Goal: Transaction & Acquisition: Purchase product/service

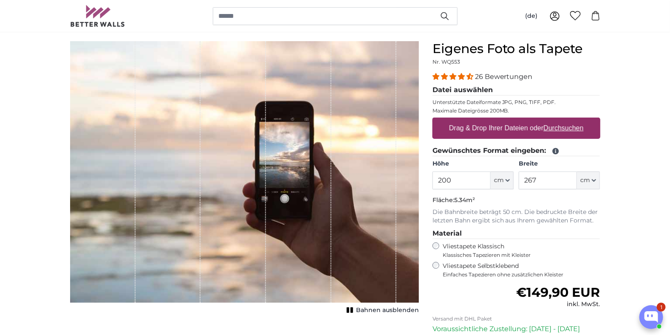
scroll to position [85, 0]
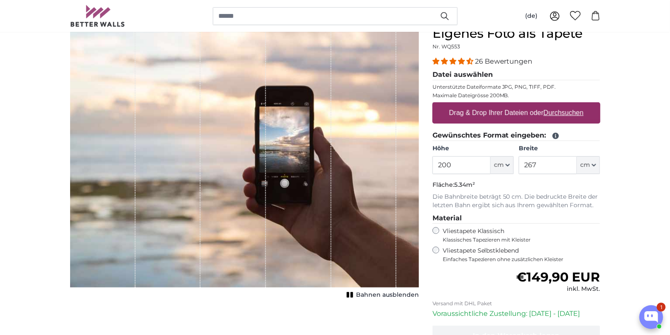
click at [517, 109] on label "Drag & Drop Ihrer Dateien oder Durchsuchen" at bounding box center [516, 112] width 141 height 17
click at [517, 105] on input "Drag & Drop Ihrer Dateien oder Durchsuchen" at bounding box center [516, 103] width 168 height 3
type input "**********"
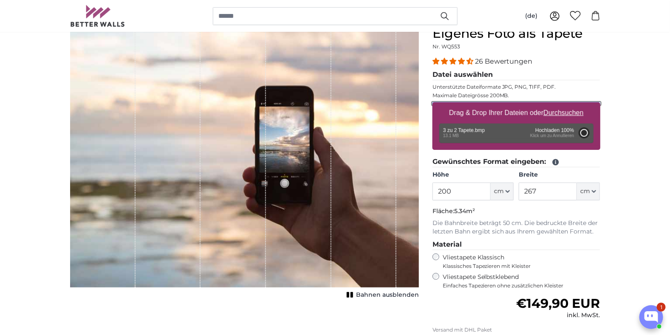
type input "129"
type input "193.5"
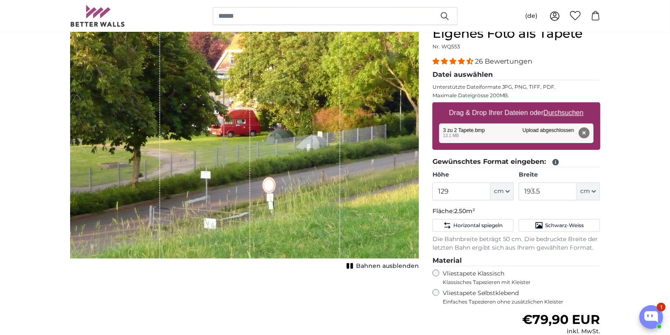
click at [584, 132] on button "Entfernen" at bounding box center [583, 132] width 11 height 11
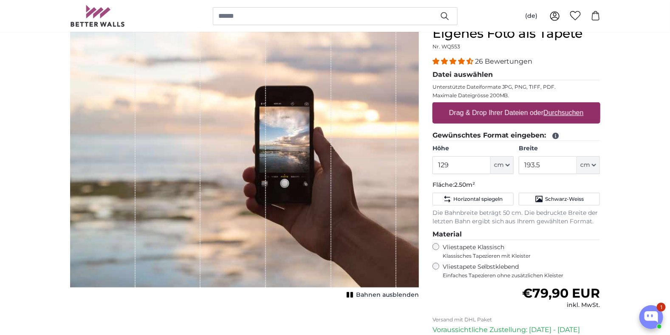
click at [543, 112] on label "Drag & Drop Ihrer Dateien oder Durchsuchen" at bounding box center [516, 112] width 141 height 17
click at [543, 105] on input "Drag & Drop Ihrer Dateien oder Durchsuchen" at bounding box center [516, 103] width 168 height 3
type input "**********"
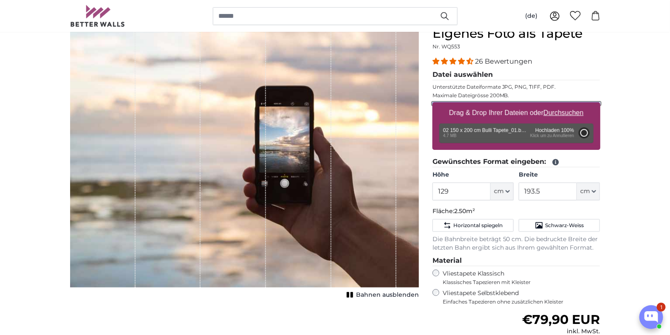
type input "71"
type input "94.4"
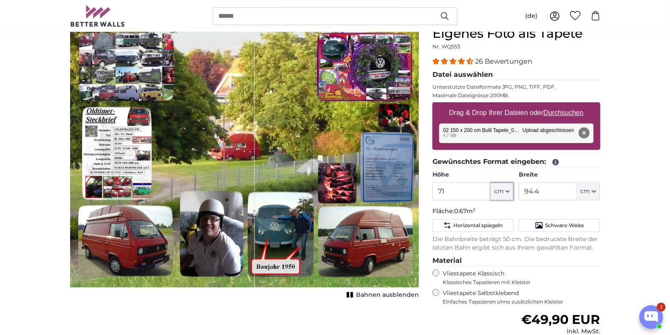
click at [508, 190] on icon "button" at bounding box center [507, 191] width 4 height 4
click at [461, 191] on input "71" at bounding box center [461, 192] width 58 height 18
drag, startPoint x: 455, startPoint y: 192, endPoint x: 433, endPoint y: 192, distance: 21.7
click at [433, 192] on input "71" at bounding box center [461, 192] width 58 height 18
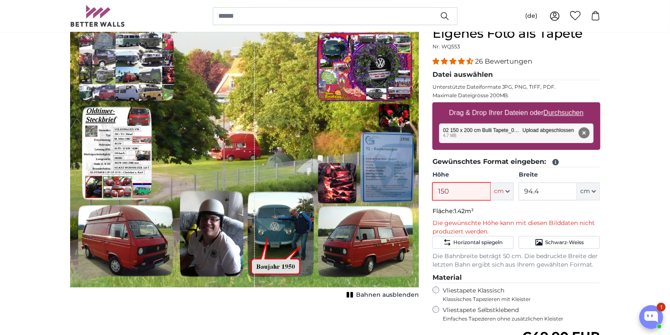
type input "150"
click at [543, 192] on input "94.4" at bounding box center [548, 192] width 58 height 18
drag, startPoint x: 546, startPoint y: 192, endPoint x: 495, endPoint y: 189, distance: 50.6
click at [495, 189] on div "Höhe 150 ft cm Centimeter (cm) Inches (inch) Feet (ft. in.) Breite 94.4 ft cm C…" at bounding box center [516, 186] width 168 height 30
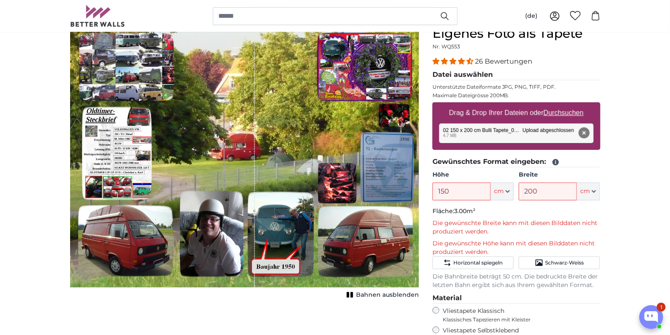
click at [510, 209] on p "Fläche: 3.00m²" at bounding box center [516, 211] width 168 height 8
click at [540, 191] on input "200" at bounding box center [548, 192] width 58 height 18
click at [521, 207] on p "Fläche: 3.00m²" at bounding box center [516, 211] width 168 height 8
click at [540, 188] on input "200" at bounding box center [548, 192] width 58 height 18
drag, startPoint x: 555, startPoint y: 192, endPoint x: 510, endPoint y: 189, distance: 44.7
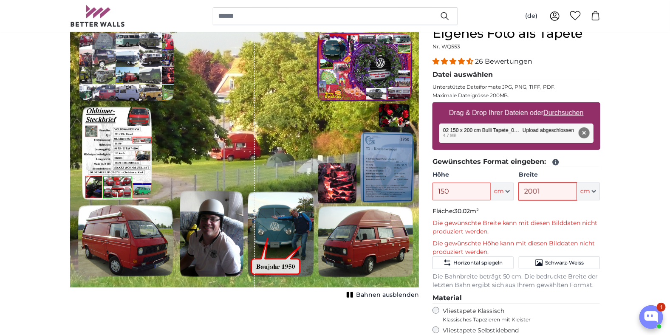
click at [510, 189] on div "Höhe 150 ft cm Centimeter (cm) Inches (inch) Feet (ft. in.) Breite 2001 ft cm C…" at bounding box center [516, 186] width 168 height 30
type input "190"
click at [544, 209] on p "Fläche: 2.85m²" at bounding box center [516, 211] width 168 height 8
click at [536, 192] on input "190" at bounding box center [548, 192] width 58 height 18
click at [456, 192] on input "150" at bounding box center [461, 192] width 58 height 18
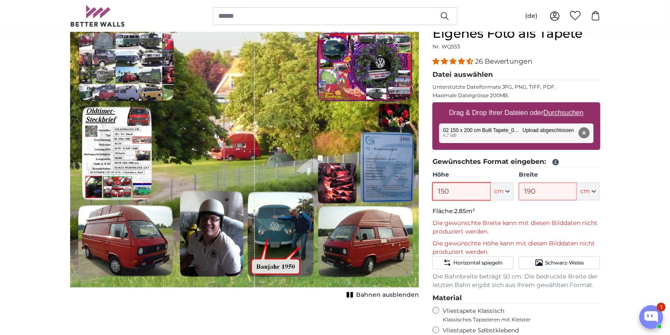
drag, startPoint x: 457, startPoint y: 190, endPoint x: 429, endPoint y: 190, distance: 28.0
click at [429, 190] on div "Eigenes Foto als Tapete Nr. WQ553 26 Bewertungen Datei auswählen Unterstützte D…" at bounding box center [516, 257] width 181 height 463
drag, startPoint x: 454, startPoint y: 191, endPoint x: 423, endPoint y: 190, distance: 31.4
click at [423, 190] on product-detail "Abbrechen Bild zuschneiden Bahnen ausblenden Eigenes Foto als Tapete Nr. WQ553 …" at bounding box center [335, 250] width 544 height 476
type input "140"
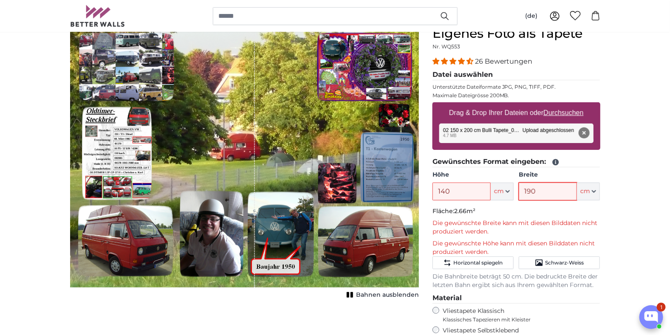
click at [538, 192] on input "190" at bounding box center [548, 192] width 58 height 18
drag, startPoint x: 539, startPoint y: 192, endPoint x: 516, endPoint y: 194, distance: 22.2
click at [516, 192] on div "Höhe 140 ft cm Centimeter (cm) Inches (inch) Feet (ft. in.) Breite 190 ft cm Ce…" at bounding box center [516, 186] width 168 height 30
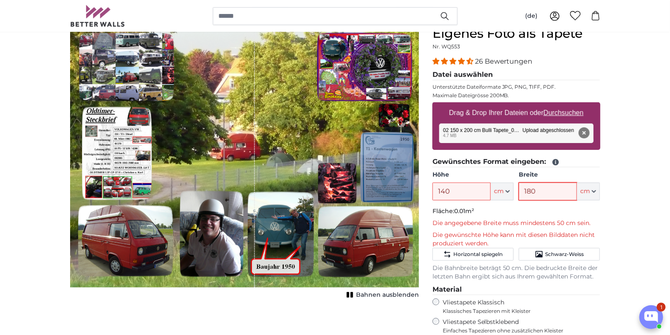
type input "180"
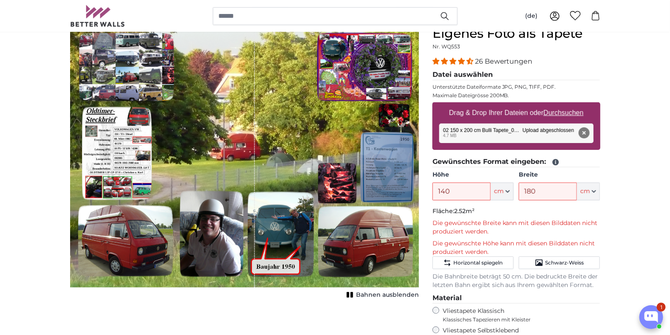
click at [522, 205] on fieldset "Gewünschtes Format eingeben: Höhe 140 ft cm Centimeter (cm) Inches (inch) Feet …" at bounding box center [516, 223] width 168 height 133
click at [221, 198] on div "1 of 1" at bounding box center [162, 157] width 185 height 262
click at [584, 132] on button "Entfernen" at bounding box center [583, 132] width 11 height 11
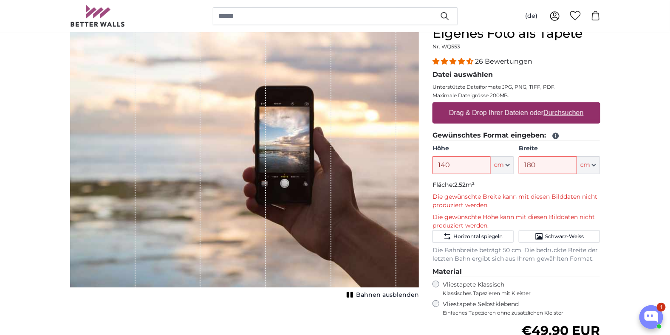
click at [498, 109] on label "Drag & Drop Ihrer Dateien oder Durchsuchen" at bounding box center [516, 112] width 141 height 17
click at [498, 105] on input "Drag & Drop Ihrer Dateien oder Durchsuchen" at bounding box center [516, 103] width 168 height 3
type input "**********"
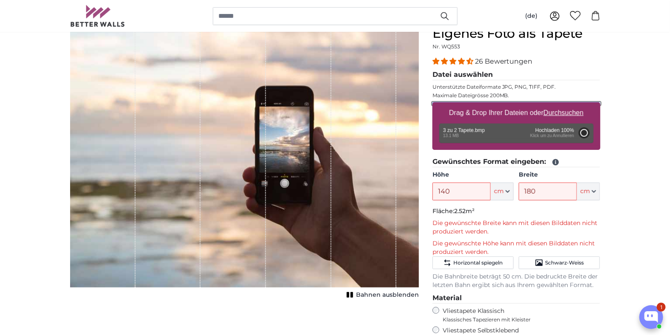
type input "129"
type input "193.5"
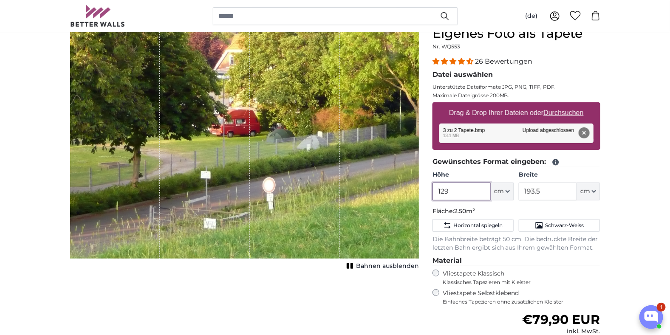
click at [456, 189] on input "129" at bounding box center [461, 192] width 58 height 18
drag, startPoint x: 457, startPoint y: 189, endPoint x: 407, endPoint y: 187, distance: 49.7
click at [407, 187] on product-detail "Abbrechen Bild zuschneiden Bahnen ausblenden Eigenes Foto als Tapete Nr. WQ553 …" at bounding box center [335, 231] width 544 height 439
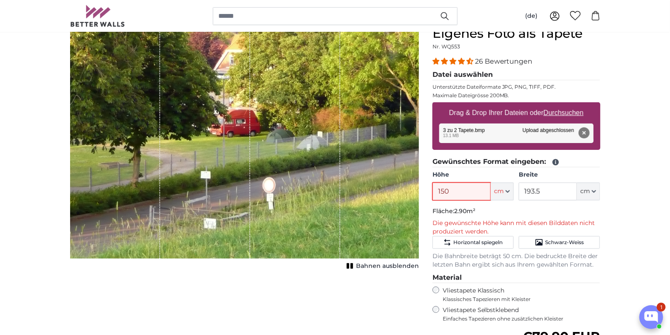
drag, startPoint x: 456, startPoint y: 191, endPoint x: 428, endPoint y: 191, distance: 27.6
click at [428, 191] on div "Eigenes Foto als Tapete Nr. WQ553 26 Bewertungen Datei auswählen Unterstützte D…" at bounding box center [516, 247] width 181 height 442
type input "200"
click at [547, 192] on input "193.5" at bounding box center [548, 192] width 58 height 18
drag, startPoint x: 547, startPoint y: 192, endPoint x: 508, endPoint y: 195, distance: 39.2
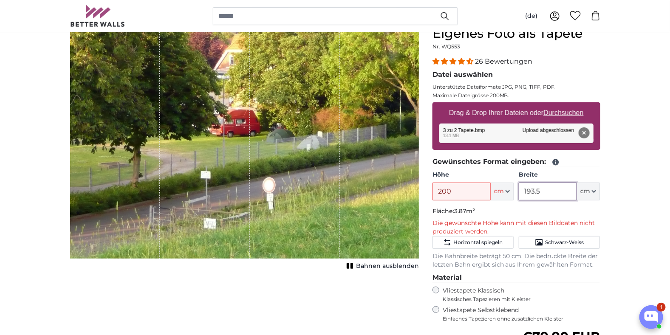
click at [508, 195] on div "Höhe 200 ft cm Centimeter (cm) Inches (inch) Feet (ft. in.) Breite 193.5 ft cm …" at bounding box center [516, 186] width 168 height 30
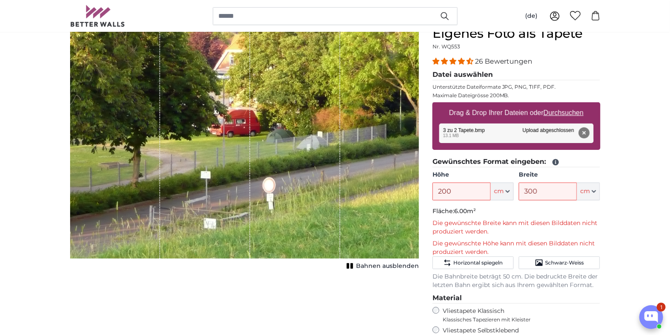
click at [517, 209] on p "Fläche: 6.00m²" at bounding box center [516, 211] width 168 height 8
click at [550, 189] on input "300" at bounding box center [548, 192] width 58 height 18
drag, startPoint x: 550, startPoint y: 189, endPoint x: 510, endPoint y: 192, distance: 39.6
click at [510, 192] on div "Höhe 200 ft cm Centimeter (cm) Inches (inch) Feet (ft. in.) Breite 300 ft cm Ce…" at bounding box center [516, 186] width 168 height 30
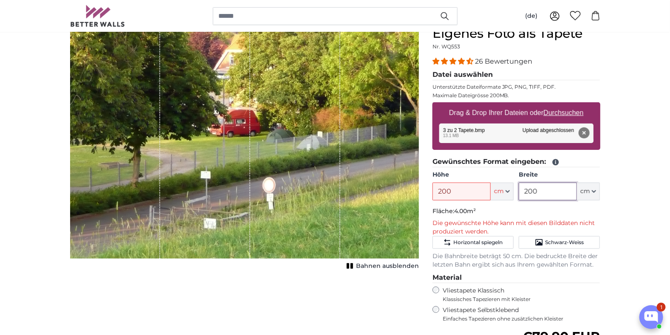
type input "200"
click at [497, 212] on p "Fläche: 4.00m²" at bounding box center [516, 211] width 168 height 8
click at [453, 192] on input "200" at bounding box center [461, 192] width 58 height 18
drag, startPoint x: 459, startPoint y: 191, endPoint x: 418, endPoint y: 189, distance: 40.8
click at [418, 189] on product-detail "Abbrechen Bild zuschneiden Bahnen ausblenden Eigenes Foto als Tapete Nr. WQ553 …" at bounding box center [335, 240] width 544 height 456
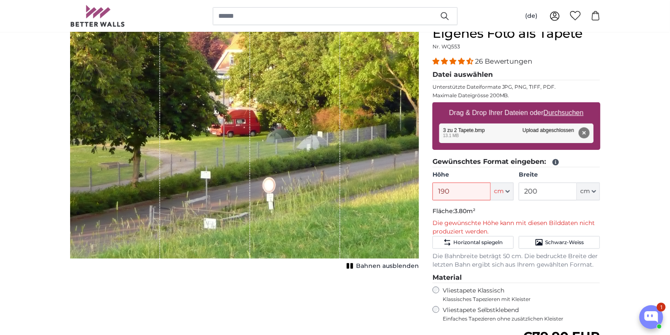
click at [495, 211] on p "Fläche: 3.80m²" at bounding box center [516, 211] width 168 height 8
drag, startPoint x: 462, startPoint y: 190, endPoint x: 425, endPoint y: 194, distance: 37.1
click at [425, 194] on product-detail "Abbrechen Bild zuschneiden Bahnen ausblenden Eigenes Foto als Tapete Nr. WQ553 …" at bounding box center [335, 240] width 544 height 456
click at [491, 214] on p "Fläche: 3.60m²" at bounding box center [516, 211] width 168 height 8
click at [457, 187] on input "180" at bounding box center [461, 192] width 58 height 18
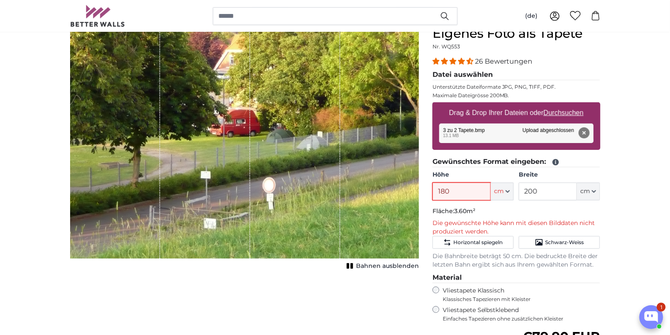
drag, startPoint x: 461, startPoint y: 194, endPoint x: 428, endPoint y: 196, distance: 32.8
click at [429, 196] on div "Eigenes Foto als Tapete Nr. WQ553 26 Bewertungen Datei auswählen Unterstützte D…" at bounding box center [516, 247] width 181 height 442
click at [498, 210] on p "Fläche: 3.40m²" at bounding box center [516, 211] width 168 height 8
drag, startPoint x: 451, startPoint y: 190, endPoint x: 422, endPoint y: 192, distance: 29.8
click at [423, 191] on product-detail "Abbrechen Bild zuschneiden Bahnen ausblenden Eigenes Foto als Tapete Nr. WQ553 …" at bounding box center [335, 240] width 544 height 456
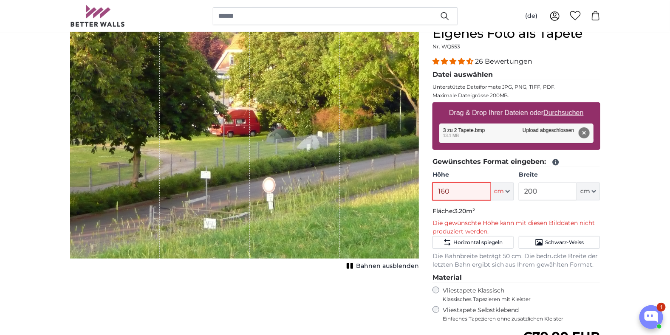
drag, startPoint x: 460, startPoint y: 191, endPoint x: 421, endPoint y: 192, distance: 39.1
click at [423, 192] on product-detail "Abbrechen Bild zuschneiden Bahnen ausblenden Eigenes Foto als Tapete Nr. WQ553 …" at bounding box center [335, 240] width 544 height 456
click at [499, 208] on p "Fläche: 3.00m²" at bounding box center [516, 211] width 168 height 8
click at [468, 193] on input "150" at bounding box center [461, 192] width 58 height 18
drag, startPoint x: 469, startPoint y: 192, endPoint x: 419, endPoint y: 191, distance: 50.6
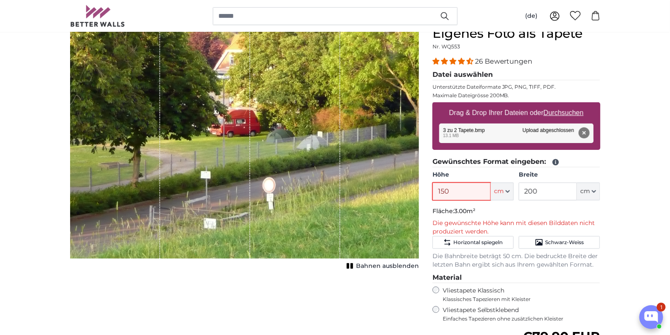
click at [420, 191] on product-detail "Abbrechen Bild zuschneiden Bahnen ausblenden Eigenes Foto als Tapete Nr. WQ553 …" at bounding box center [335, 240] width 544 height 456
click at [494, 211] on p "Fläche: 2.80m²" at bounding box center [516, 211] width 168 height 8
drag, startPoint x: 463, startPoint y: 192, endPoint x: 420, endPoint y: 189, distance: 43.0
click at [420, 189] on product-detail "Abbrechen Bild zuschneiden Bahnen ausblenden Eigenes Foto als Tapete Nr. WQ553 …" at bounding box center [335, 240] width 544 height 456
click at [500, 211] on p "Fläche: 2.60m²" at bounding box center [516, 211] width 168 height 8
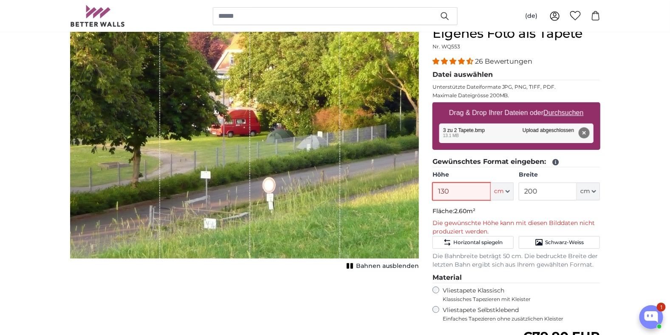
drag, startPoint x: 457, startPoint y: 192, endPoint x: 418, endPoint y: 192, distance: 38.7
click at [419, 192] on product-detail "Abbrechen Bild zuschneiden Bahnen ausblenden Eigenes Foto als Tapete Nr. WQ553 …" at bounding box center [335, 240] width 544 height 456
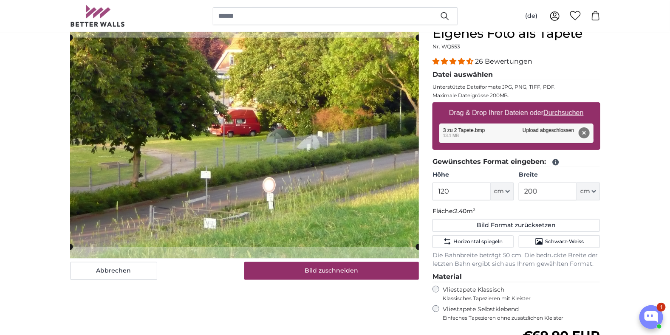
click at [584, 130] on button "Entfernen" at bounding box center [583, 132] width 11 height 11
type input "129"
type input "193.5"
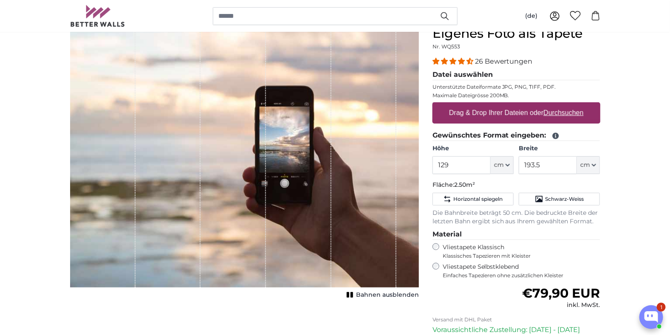
click at [509, 115] on label "Drag & Drop Ihrer Dateien oder Durchsuchen" at bounding box center [516, 112] width 141 height 17
click at [509, 105] on input "Drag & Drop Ihrer Dateien oder Durchsuchen" at bounding box center [516, 103] width 168 height 3
type input "**********"
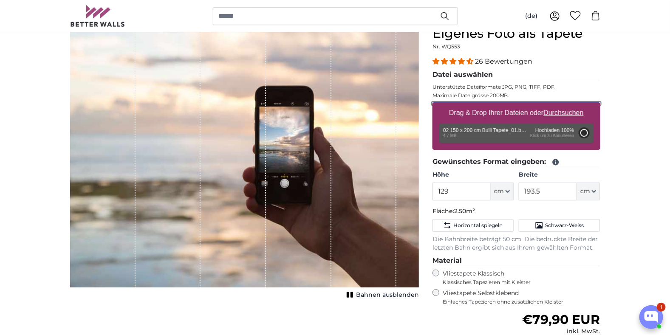
type input "71"
type input "94.4"
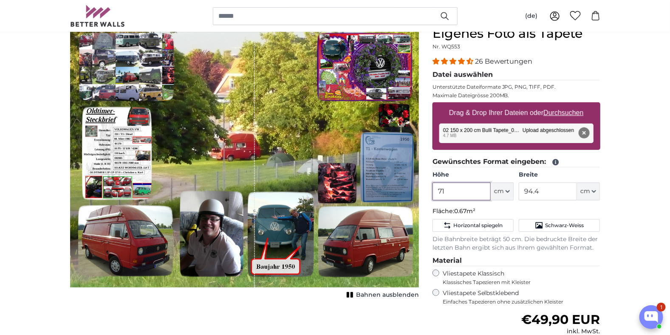
click at [450, 194] on input "71" at bounding box center [461, 192] width 58 height 18
drag, startPoint x: 451, startPoint y: 191, endPoint x: 415, endPoint y: 189, distance: 36.1
click at [415, 189] on product-detail "Abbrechen Bild zuschneiden Bahnen ausblenden Eigenes Foto als Tapete Nr. WQ553 …" at bounding box center [335, 231] width 544 height 439
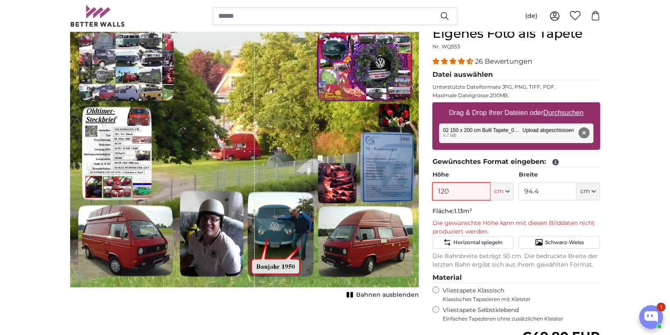
type input "120"
click at [545, 191] on input "94.4" at bounding box center [548, 192] width 58 height 18
drag, startPoint x: 545, startPoint y: 191, endPoint x: 511, endPoint y: 191, distance: 34.4
click at [511, 191] on div "Höhe 120 ft cm Centimeter (cm) Inches (inch) Feet (ft. in.) Breite 94.4 ft cm C…" at bounding box center [516, 186] width 168 height 30
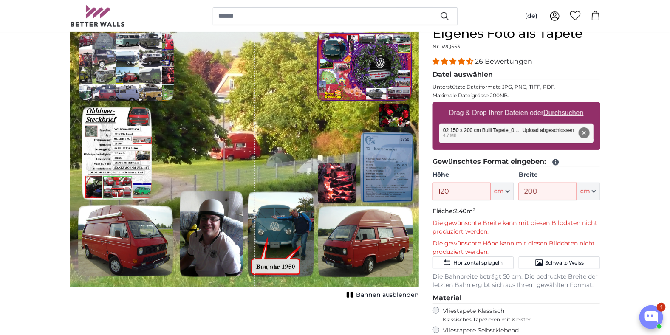
click at [528, 209] on p "Fläche: 2.40m²" at bounding box center [516, 211] width 168 height 8
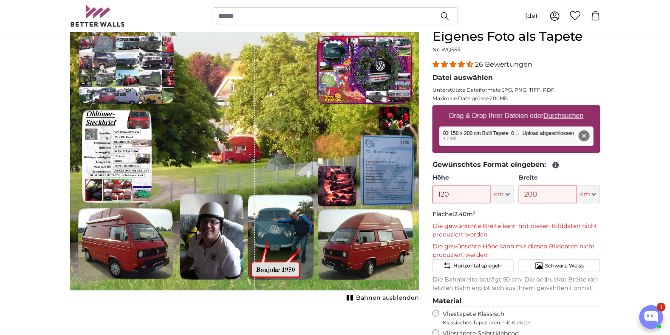
scroll to position [85, 0]
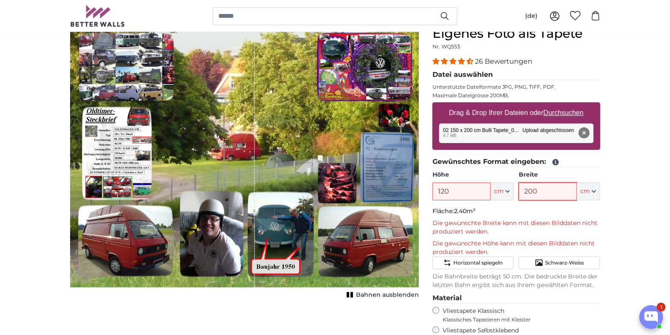
click at [541, 189] on input "200" at bounding box center [548, 192] width 58 height 18
drag, startPoint x: 539, startPoint y: 187, endPoint x: 504, endPoint y: 197, distance: 36.5
click at [504, 197] on div "Höhe 120 ft cm Centimeter (cm) Inches (inch) Feet (ft. in.) Breite 200 ft cm Ce…" at bounding box center [516, 186] width 168 height 30
type input "199"
click at [529, 207] on p "Fläche: 2.39m²" at bounding box center [516, 211] width 168 height 8
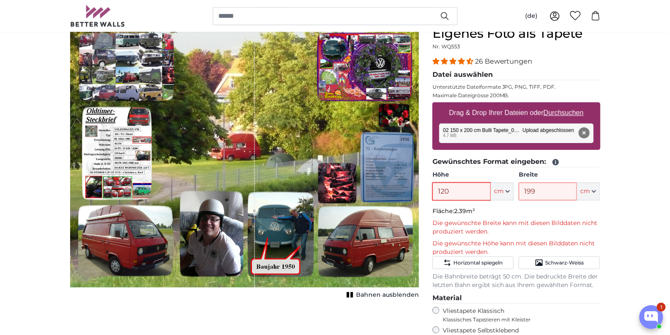
click at [451, 188] on input "120" at bounding box center [461, 192] width 58 height 18
drag, startPoint x: 457, startPoint y: 193, endPoint x: 425, endPoint y: 192, distance: 31.4
click at [425, 192] on product-detail "Abbrechen Bild zuschneiden Bahnen ausblenden Eigenes Foto als Tapete Nr. WQ553 …" at bounding box center [335, 250] width 544 height 476
click at [502, 209] on p "Fläche: 2.98m²" at bounding box center [516, 211] width 168 height 8
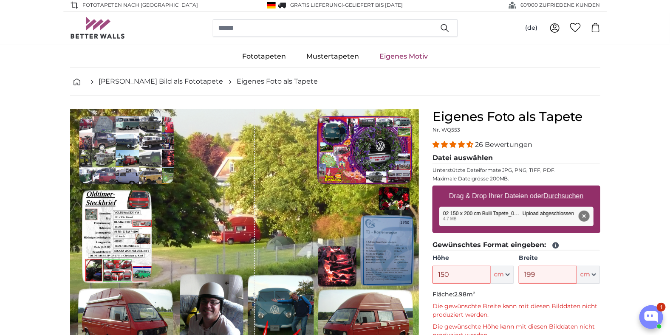
scroll to position [0, 0]
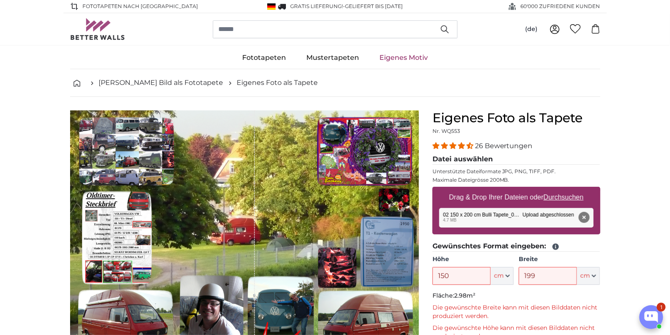
click at [299, 237] on div "1 of 1" at bounding box center [244, 241] width 349 height 262
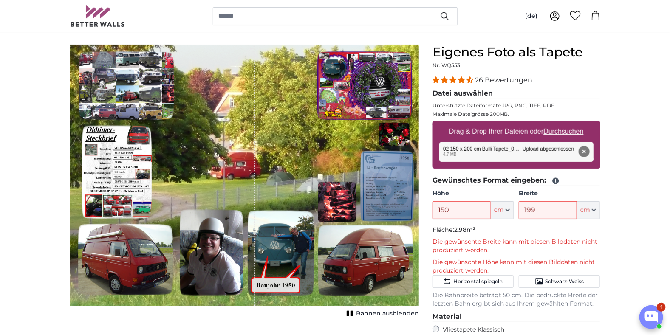
scroll to position [85, 0]
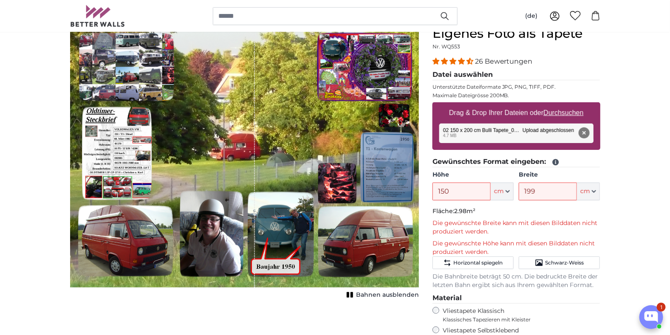
click at [360, 293] on span "Bahnen ausblenden" at bounding box center [387, 295] width 63 height 8
click at [360, 293] on span "Bahnen einblenden" at bounding box center [387, 295] width 62 height 8
click at [360, 293] on span "Bahnen ausblenden" at bounding box center [387, 295] width 63 height 8
click at [449, 188] on input "150" at bounding box center [461, 192] width 58 height 18
drag, startPoint x: 452, startPoint y: 191, endPoint x: 423, endPoint y: 191, distance: 29.7
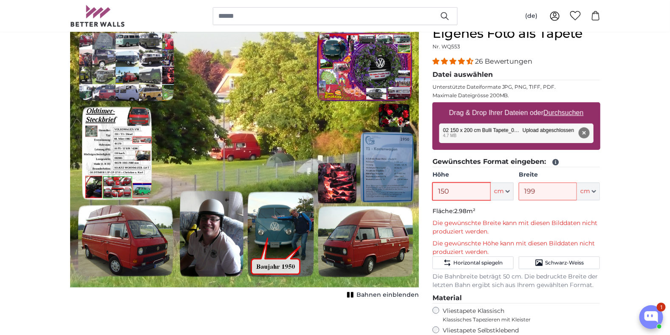
click at [423, 191] on product-detail "Abbrechen Bild zuschneiden Bahnen einblenden Eigenes Foto als Tapete Nr. WQ553 …" at bounding box center [335, 250] width 544 height 476
type input "200"
drag, startPoint x: 538, startPoint y: 192, endPoint x: 504, endPoint y: 190, distance: 34.0
click at [504, 190] on div "Höhe 200 ft cm Centimeter (cm) Inches (inch) Feet (ft. in.) Breite 199 ft cm Ce…" at bounding box center [516, 186] width 168 height 30
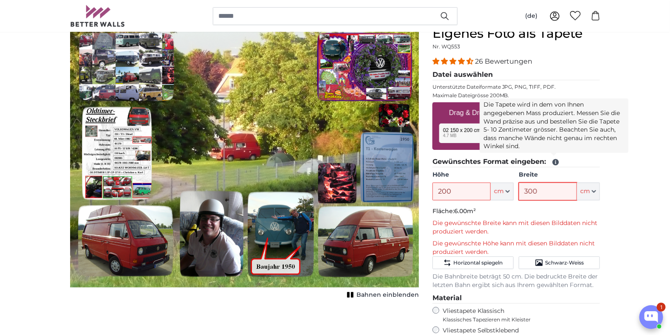
type input "300"
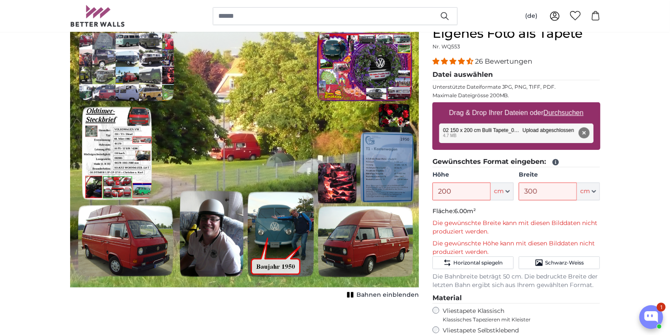
click at [556, 161] on icon at bounding box center [555, 162] width 6 height 6
click at [555, 161] on icon at bounding box center [555, 162] width 6 height 6
click at [585, 131] on button "Entfernen" at bounding box center [583, 132] width 11 height 11
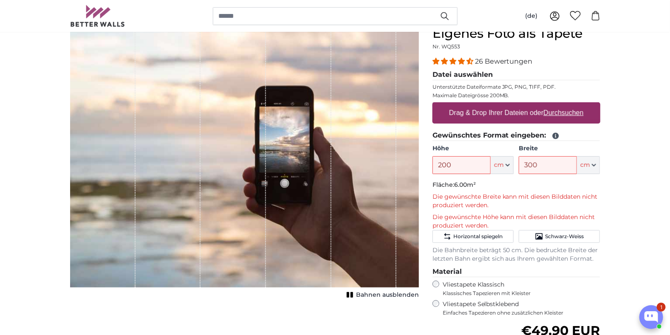
click at [504, 110] on label "Drag & Drop Ihrer Dateien oder Durchsuchen" at bounding box center [516, 112] width 141 height 17
click at [504, 105] on input "Drag & Drop Ihrer Dateien oder Durchsuchen" at bounding box center [516, 103] width 168 height 3
type input "**********"
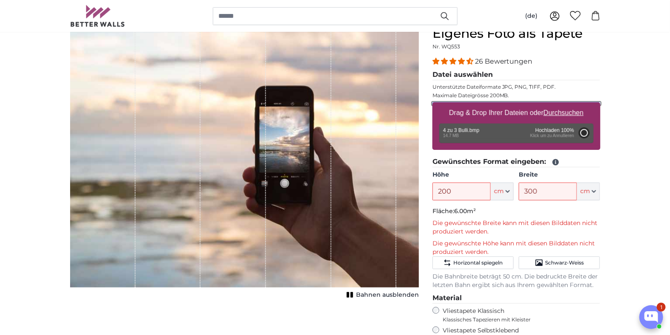
type input "150"
type input "199.5"
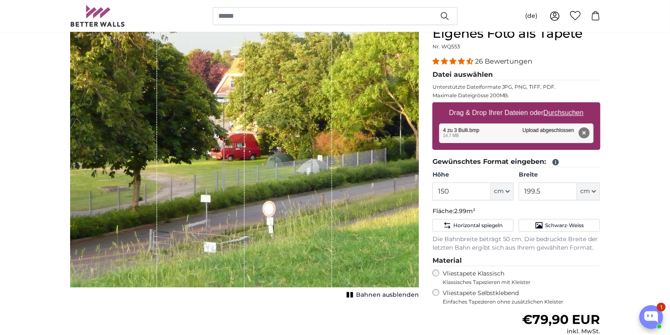
click at [583, 131] on button "Entfernen" at bounding box center [583, 132] width 11 height 11
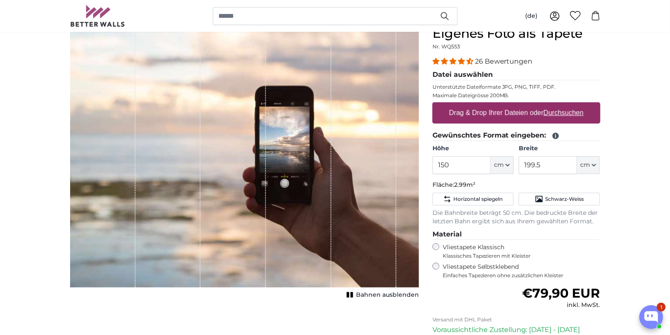
click at [545, 110] on u "Durchsuchen" at bounding box center [563, 112] width 40 height 7
click at [545, 105] on input "Drag & Drop Ihrer Dateien oder Durchsuchen" at bounding box center [516, 103] width 168 height 3
type input "**********"
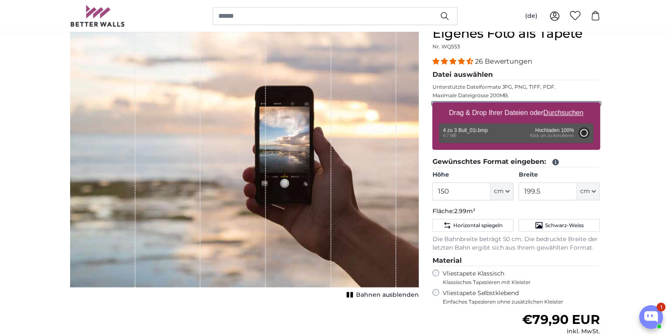
type input "71"
type input "94.4"
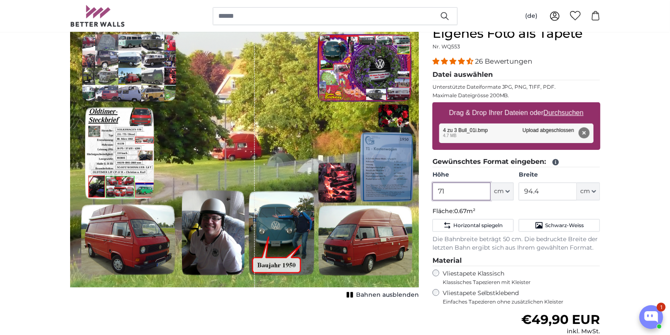
click at [451, 192] on input "71" at bounding box center [461, 192] width 58 height 18
drag, startPoint x: 449, startPoint y: 190, endPoint x: 423, endPoint y: 187, distance: 26.6
click at [423, 187] on product-detail "Abbrechen Bild zuschneiden Bahnen ausblenden Eigenes Foto als Tapete Nr. WQ553 …" at bounding box center [335, 231] width 544 height 439
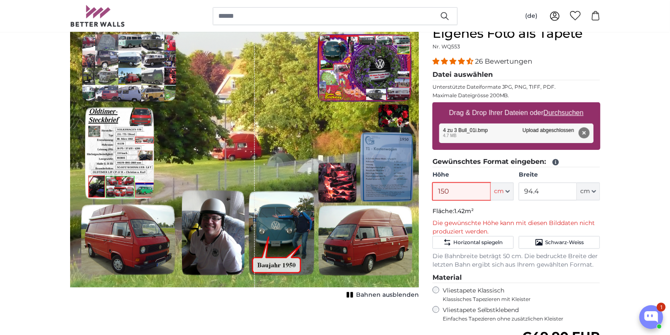
type input "150"
drag, startPoint x: 548, startPoint y: 192, endPoint x: 502, endPoint y: 188, distance: 46.0
click at [502, 188] on div "Höhe 150 ft cm Centimeter (cm) Inches (inch) Feet (ft. in.) Breite 94.4 ft cm C…" at bounding box center [516, 186] width 168 height 30
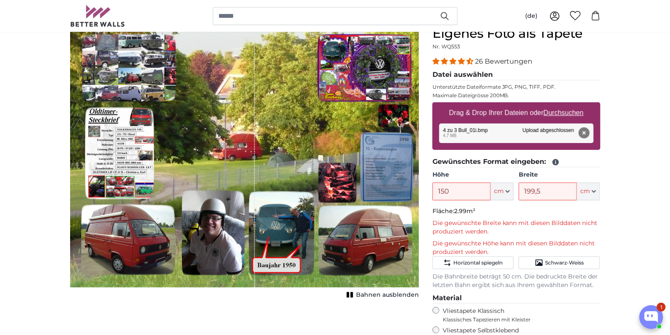
click at [542, 209] on p "Fläche: 2.99m²" at bounding box center [516, 211] width 168 height 8
drag, startPoint x: 547, startPoint y: 190, endPoint x: 511, endPoint y: 193, distance: 35.8
click at [511, 193] on div "Höhe 150 ft cm Centimeter (cm) Inches (inch) Feet (ft. in.) Breite 199,5 ft cm …" at bounding box center [516, 186] width 168 height 30
drag, startPoint x: 547, startPoint y: 191, endPoint x: 502, endPoint y: 191, distance: 45.0
click at [502, 191] on div "Höhe 150 ft cm Centimeter (cm) Inches (inch) Feet (ft. in.) Breite 200 ft cm Ce…" at bounding box center [516, 186] width 168 height 30
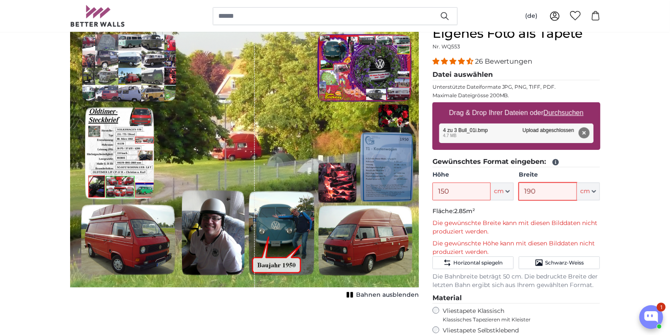
drag, startPoint x: 541, startPoint y: 192, endPoint x: 504, endPoint y: 191, distance: 36.5
click at [504, 191] on div "Höhe 150 ft cm Centimeter (cm) Inches (inch) Feet (ft. in.) Breite 190 ft cm Ce…" at bounding box center [516, 186] width 168 height 30
drag, startPoint x: 539, startPoint y: 192, endPoint x: 511, endPoint y: 193, distance: 27.2
click at [512, 192] on div "Höhe 150 ft cm Centimeter (cm) Inches (inch) Feet (ft. in.) Breite 180 ft cm Ce…" at bounding box center [516, 186] width 168 height 30
type input "170"
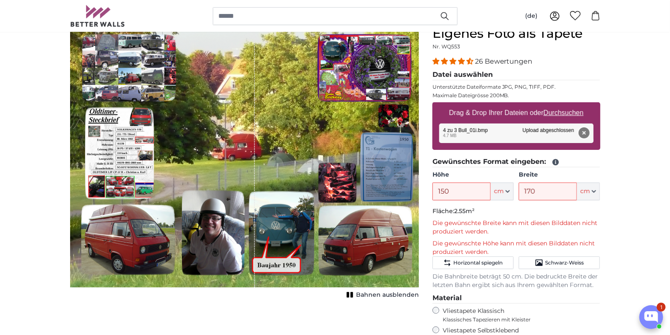
click at [584, 130] on button "Entfernen" at bounding box center [583, 132] width 11 height 11
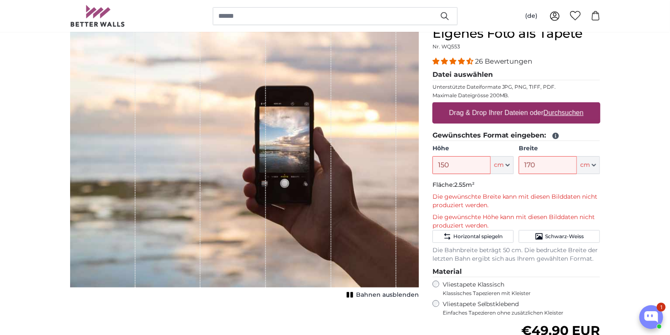
click at [572, 110] on u "Durchsuchen" at bounding box center [563, 112] width 40 height 7
click at [572, 105] on input "Drag & Drop Ihrer Dateien oder Durchsuchen" at bounding box center [516, 103] width 168 height 3
type input "**********"
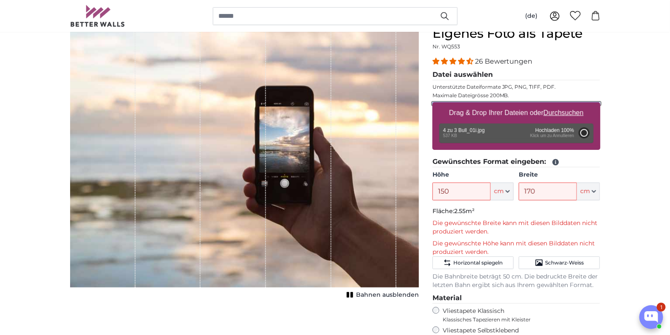
type input "71"
type input "94.4"
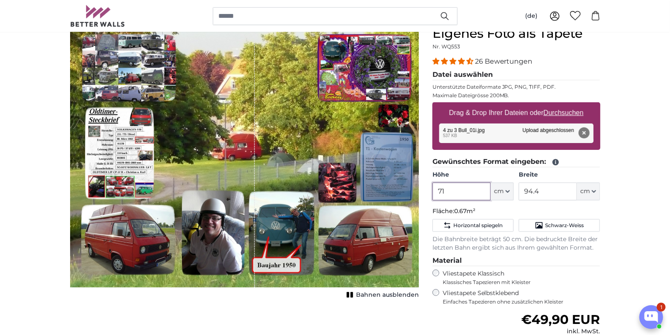
drag, startPoint x: 447, startPoint y: 191, endPoint x: 427, endPoint y: 195, distance: 20.4
click at [427, 195] on div "Eigenes Foto als Tapete Nr. WQ553 26 Bewertungen Datei auswählen Unterstützte D…" at bounding box center [516, 238] width 181 height 425
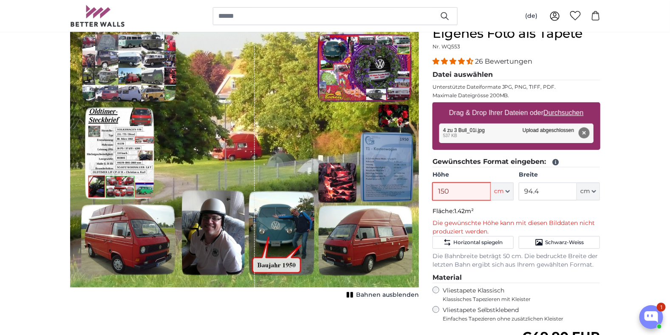
type input "150"
click at [545, 189] on input "94.4" at bounding box center [548, 192] width 58 height 18
drag, startPoint x: 546, startPoint y: 189, endPoint x: 516, endPoint y: 196, distance: 31.4
click at [516, 196] on div "Höhe 150 ft cm Centimeter (cm) Inches (inch) Feet (ft. in.) Breite 94.4 ft cm C…" at bounding box center [516, 186] width 168 height 30
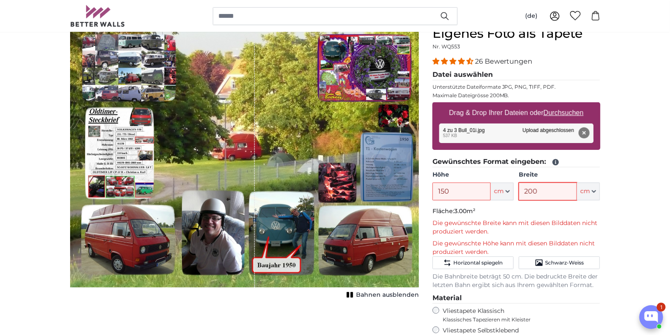
drag, startPoint x: 541, startPoint y: 188, endPoint x: 508, endPoint y: 194, distance: 33.2
click at [512, 192] on div "Höhe 150 ft cm Centimeter (cm) Inches (inch) Feet (ft. in.) Breite 200 ft cm Ce…" at bounding box center [516, 186] width 168 height 30
type input "199,5"
click at [512, 202] on fieldset "Gewünschtes Format eingeben: Höhe 150 ft cm Centimeter (cm) Inches (inch) Feet …" at bounding box center [516, 223] width 168 height 133
click at [456, 192] on input "150" at bounding box center [461, 192] width 58 height 18
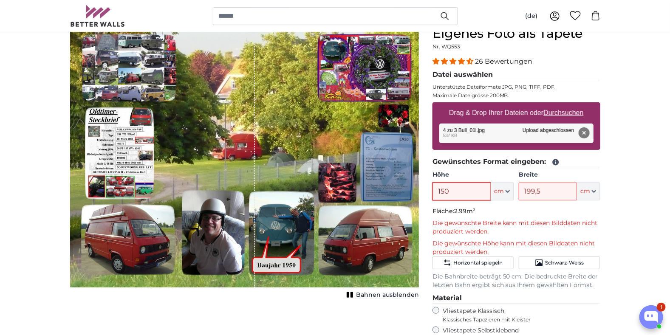
drag, startPoint x: 464, startPoint y: 192, endPoint x: 429, endPoint y: 194, distance: 35.7
click at [428, 192] on div "Eigenes Foto als Tapete Nr. WQ553 26 Bewertungen Datei auswählen Unterstützte D…" at bounding box center [516, 257] width 181 height 463
type input "140"
click at [525, 212] on p "Fläche: 2.79m²" at bounding box center [516, 211] width 168 height 8
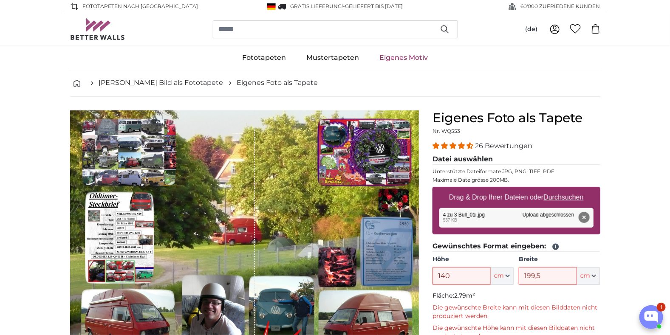
click at [277, 196] on div "1 of 1" at bounding box center [244, 241] width 349 height 262
click at [310, 209] on div "1 of 1" at bounding box center [244, 241] width 349 height 262
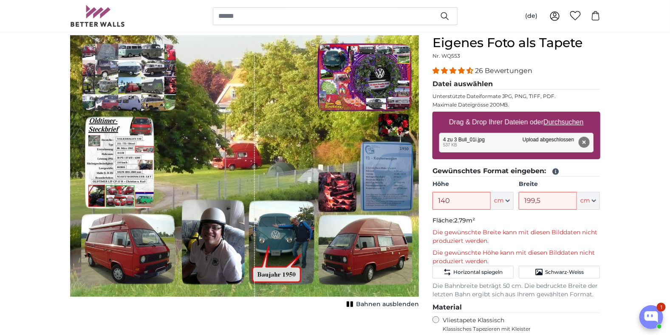
scroll to position [169, 0]
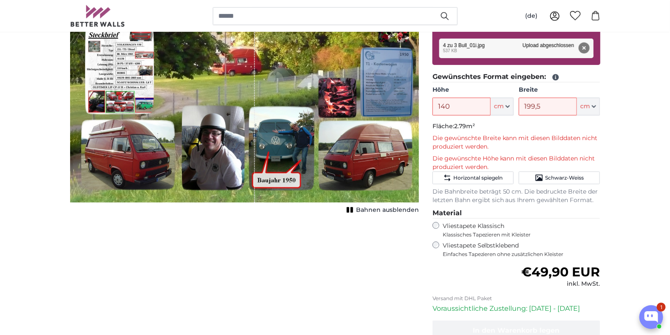
click at [360, 209] on span "Bahnen ausblenden" at bounding box center [387, 210] width 63 height 8
click at [360, 209] on span "Bahnen einblenden" at bounding box center [387, 210] width 62 height 8
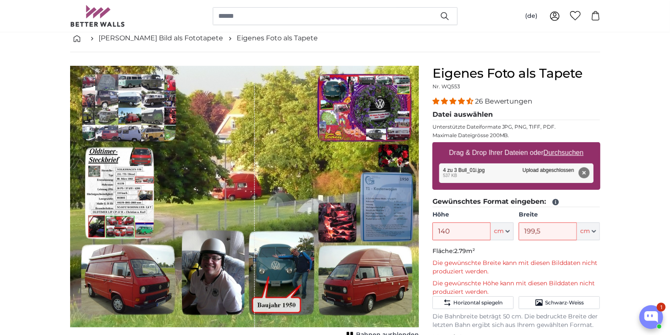
scroll to position [42, 0]
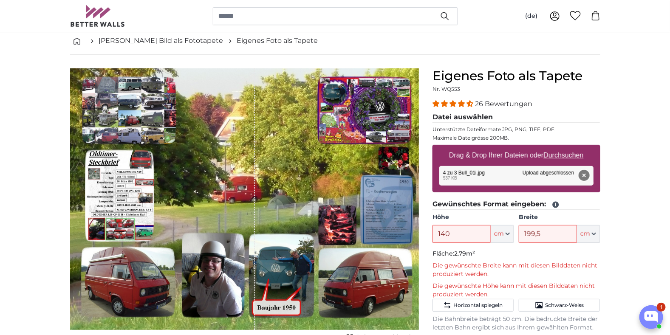
click at [582, 174] on button "Entfernen" at bounding box center [583, 175] width 11 height 11
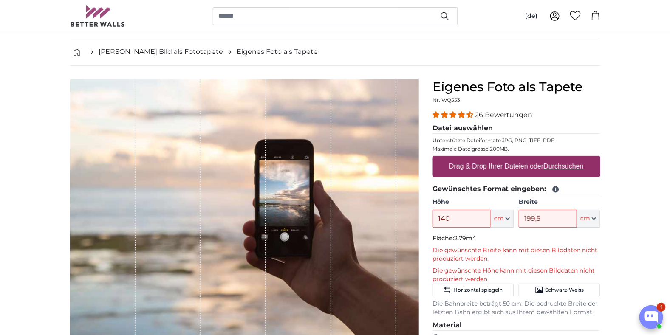
scroll to position [0, 0]
